Goal: Navigation & Orientation: Understand site structure

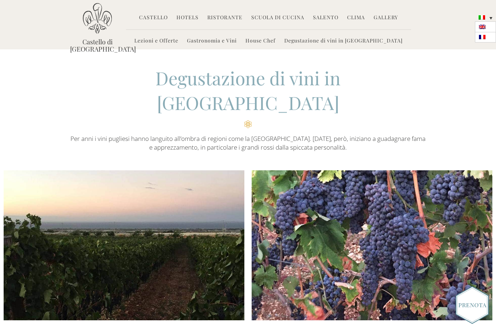
click at [483, 37] on img at bounding box center [482, 37] width 7 height 4
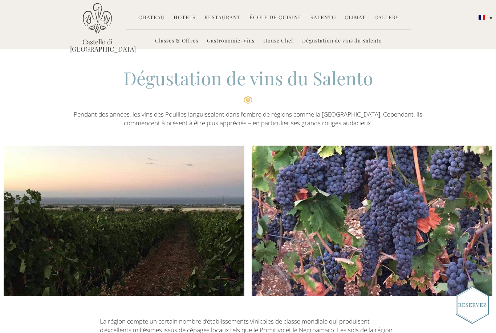
click at [350, 21] on link "Climat" at bounding box center [355, 18] width 21 height 8
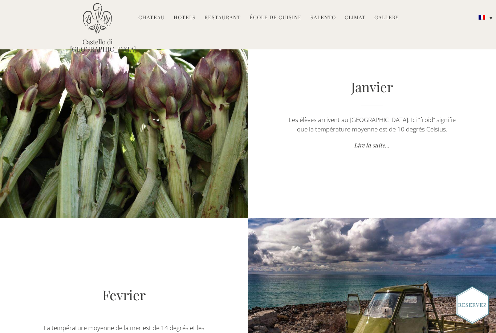
scroll to position [287, 0]
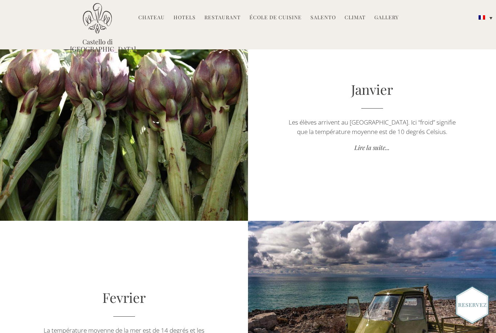
click at [274, 19] on link "École de Cuisine" at bounding box center [275, 18] width 52 height 8
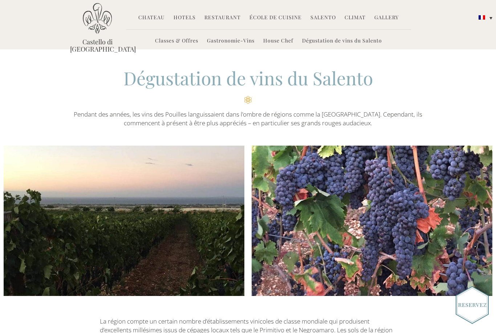
click at [248, 42] on link "Gastronomie-Vins" at bounding box center [231, 41] width 48 height 8
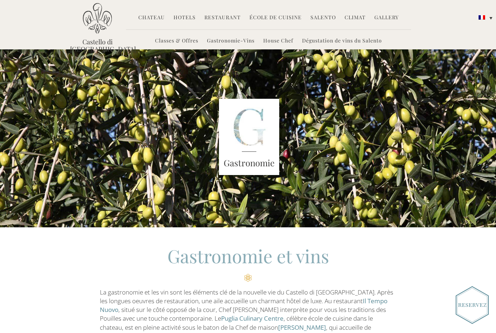
click at [321, 19] on link "Salento" at bounding box center [322, 18] width 25 height 8
